Goal: Information Seeking & Learning: Learn about a topic

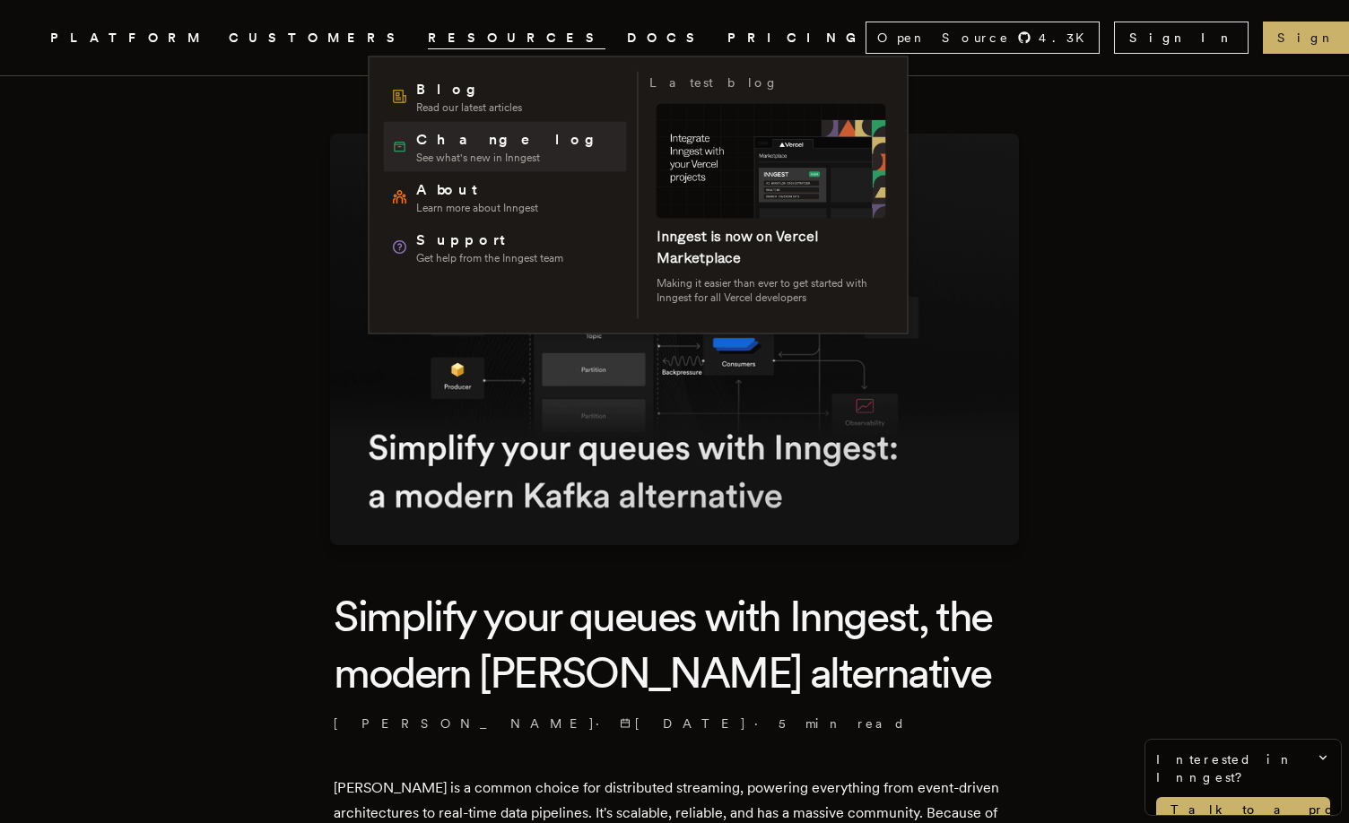
click at [445, 137] on span "Changelog" at bounding box center [511, 140] width 191 height 22
